Goal: Transaction & Acquisition: Book appointment/travel/reservation

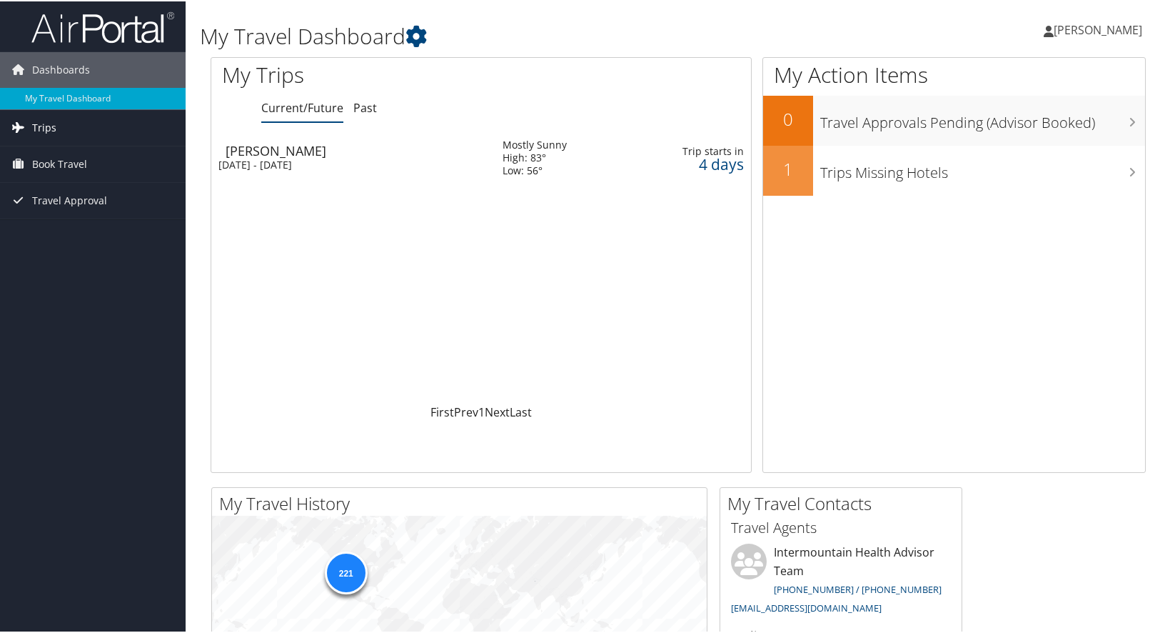
click at [41, 127] on span "Trips" at bounding box center [44, 127] width 24 height 36
click at [58, 222] on span "Book Travel" at bounding box center [59, 227] width 55 height 36
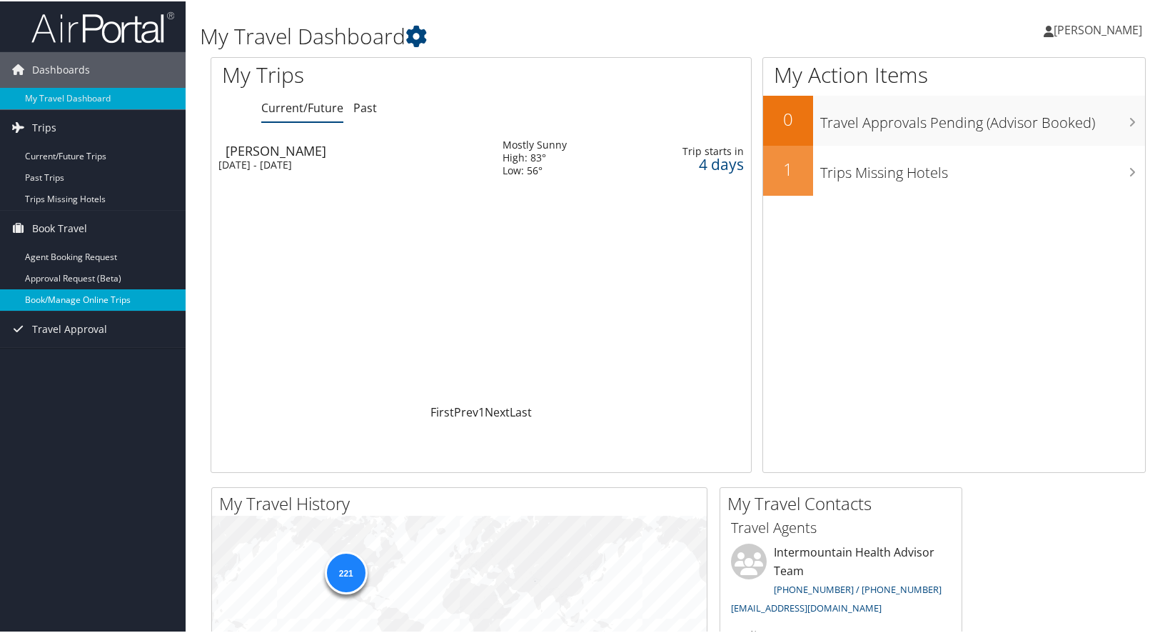
click at [61, 298] on link "Book/Manage Online Trips" at bounding box center [93, 298] width 186 height 21
